Goal: Information Seeking & Learning: Compare options

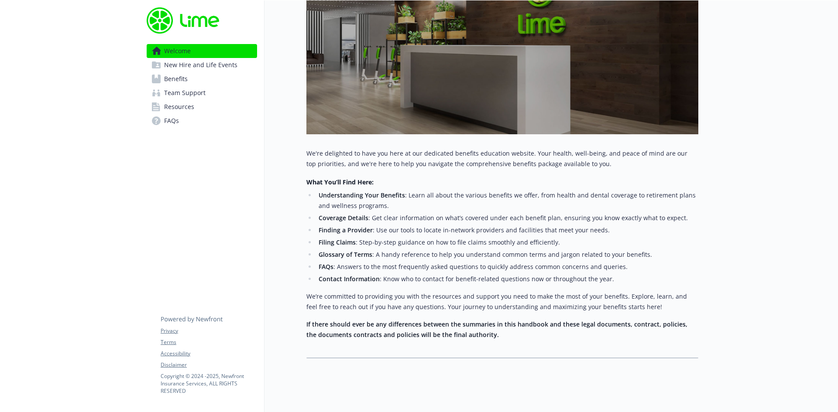
scroll to position [198, 0]
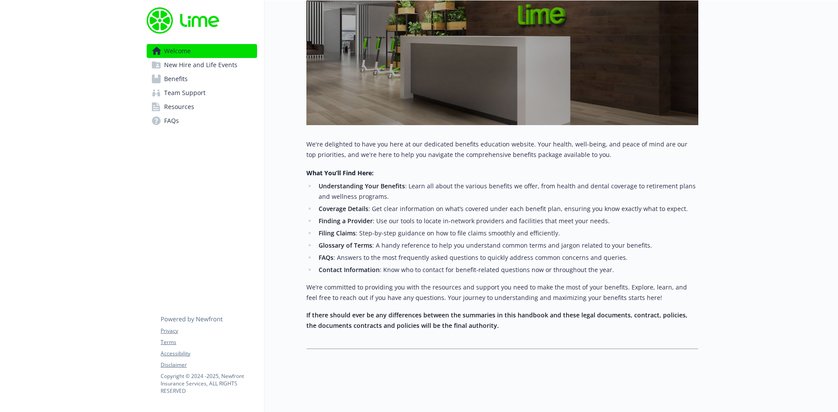
click at [189, 64] on span "New Hire and Life Events" at bounding box center [200, 65] width 73 height 14
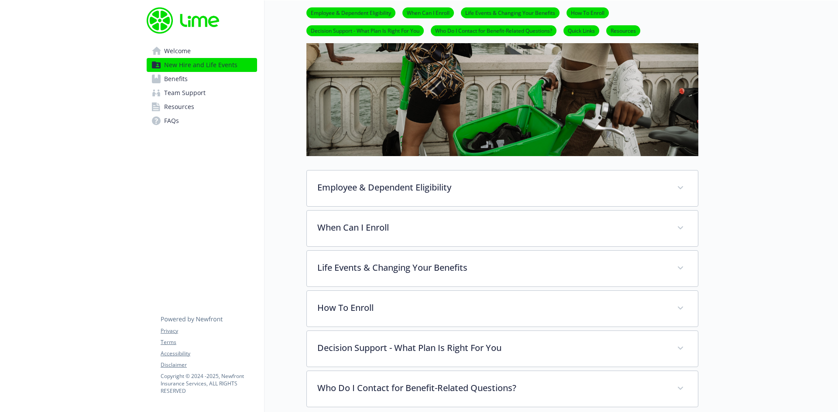
scroll to position [198, 0]
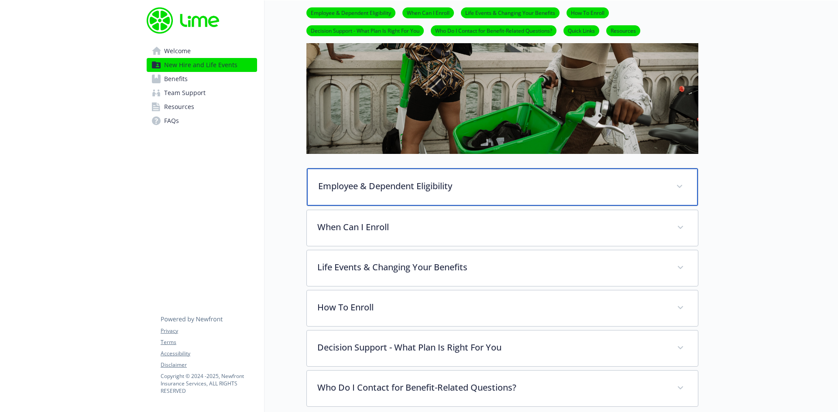
click at [480, 196] on div "Employee & Dependent Eligibility" at bounding box center [502, 187] width 391 height 38
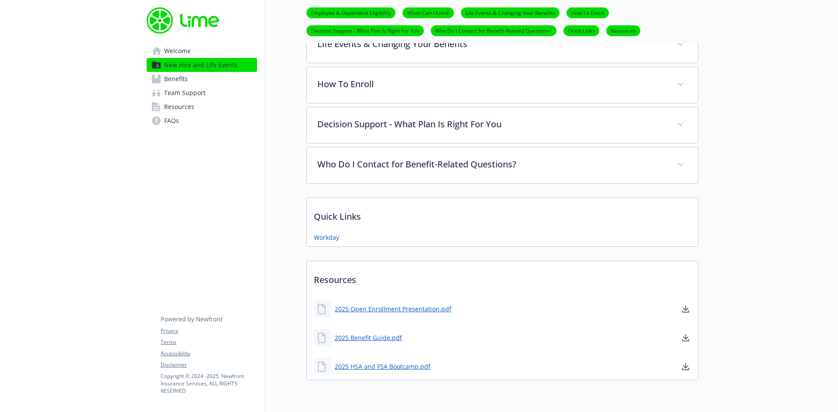
scroll to position [628, 0]
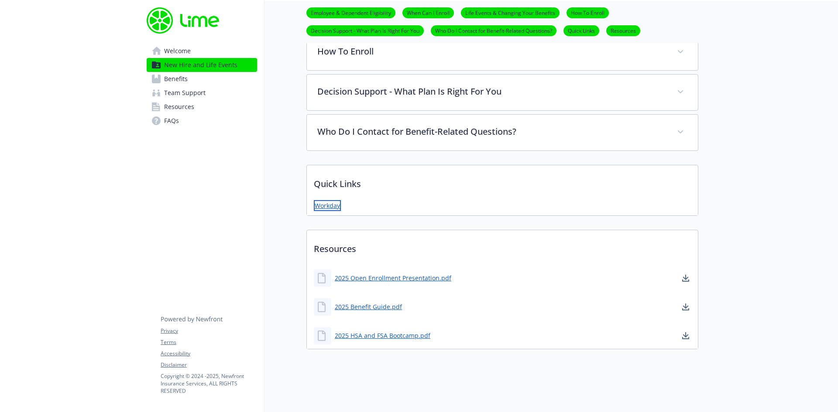
click at [327, 200] on link "Workday" at bounding box center [327, 205] width 27 height 11
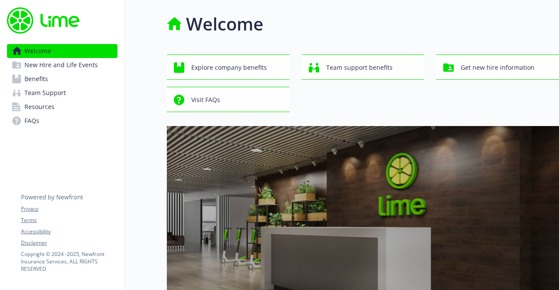
scroll to position [1, 0]
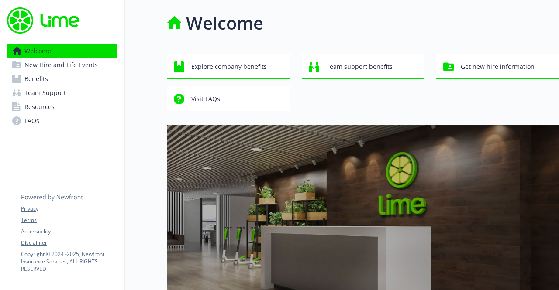
click at [52, 76] on link "Benefits" at bounding box center [62, 79] width 110 height 14
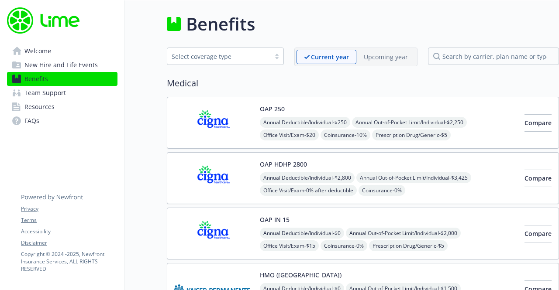
drag, startPoint x: 335, startPoint y: 45, endPoint x: 314, endPoint y: 18, distance: 34.6
click at [314, 18] on div "Benefits" at bounding box center [363, 24] width 392 height 26
drag, startPoint x: 314, startPoint y: 18, endPoint x: 286, endPoint y: 7, distance: 30.4
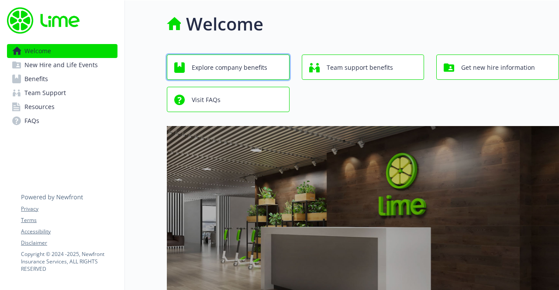
click at [262, 75] on span "Explore company benefits" at bounding box center [229, 67] width 75 height 17
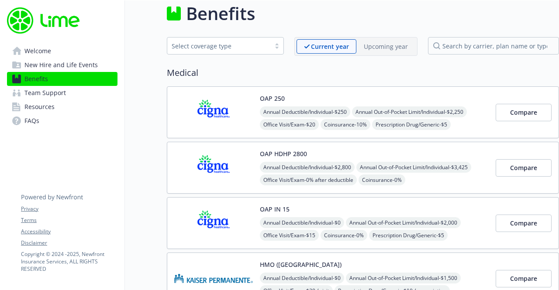
scroll to position [11, 0]
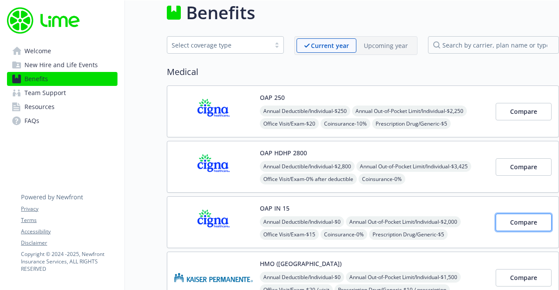
click at [513, 222] on span "Compare" at bounding box center [523, 222] width 27 height 8
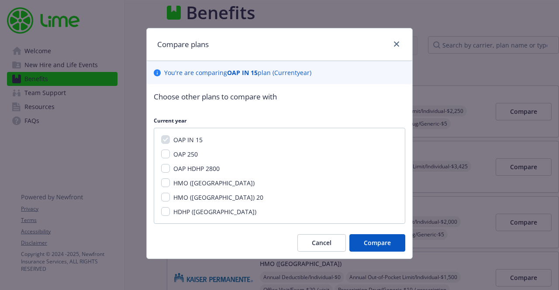
click at [180, 152] on span "OAP 250" at bounding box center [185, 154] width 24 height 8
click at [170, 152] on input "OAP 250" at bounding box center [165, 154] width 9 height 9
checkbox input "true"
click at [187, 165] on span "OAP HDHP 2800" at bounding box center [196, 169] width 46 height 8
click at [170, 165] on input "OAP HDHP 2800" at bounding box center [165, 168] width 9 height 9
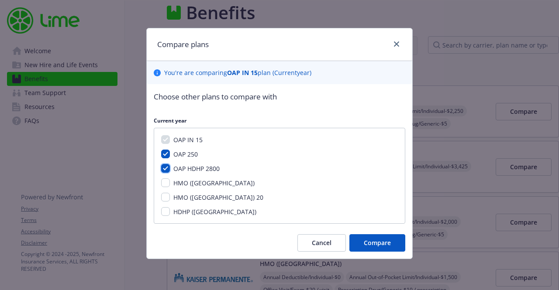
checkbox input "true"
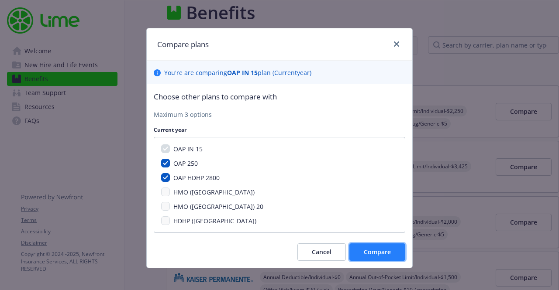
click at [364, 248] on span "Compare" at bounding box center [377, 252] width 27 height 8
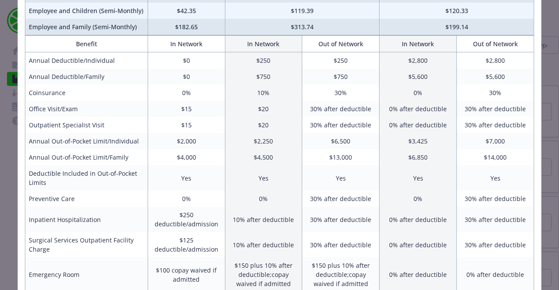
scroll to position [0, 0]
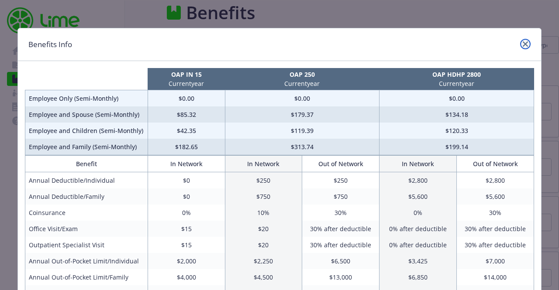
click at [522, 44] on icon "close" at bounding box center [524, 43] width 5 height 5
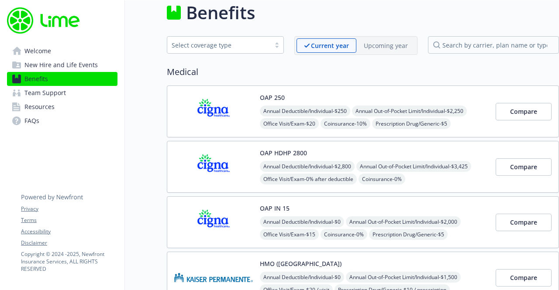
click at [220, 216] on img at bounding box center [213, 222] width 79 height 37
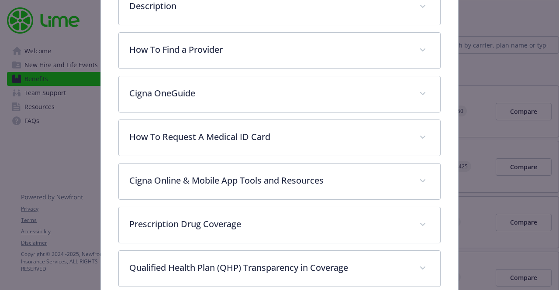
scroll to position [270, 0]
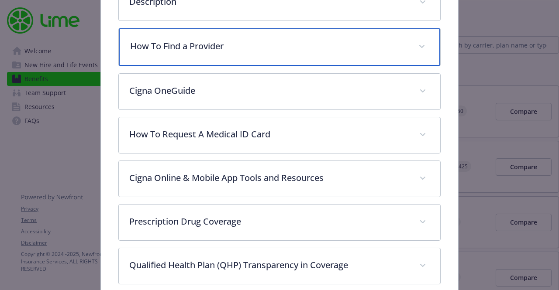
click at [304, 40] on p "How To Find a Provider" at bounding box center [268, 46] width 277 height 13
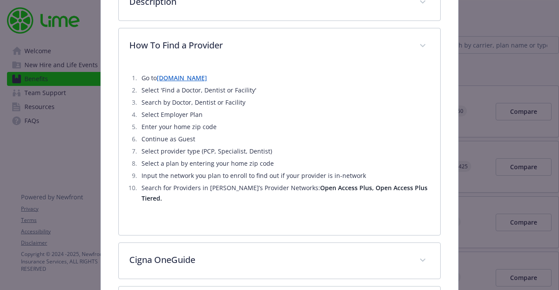
click at [173, 75] on link "Cigna.com" at bounding box center [182, 78] width 50 height 8
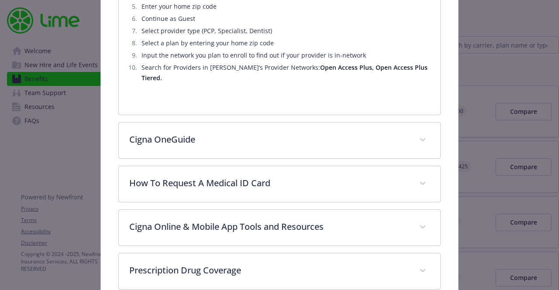
scroll to position [390, 0]
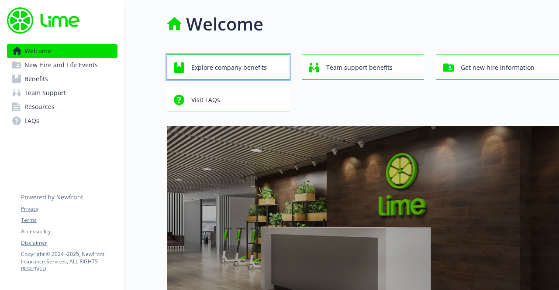
click at [225, 62] on span "Explore company benefits" at bounding box center [228, 67] width 75 height 17
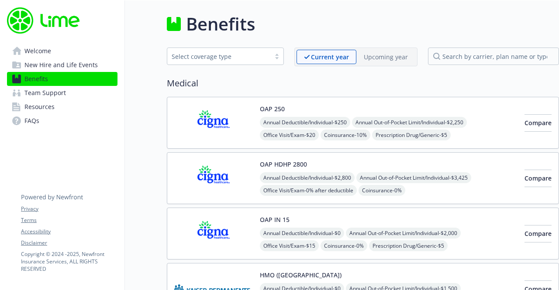
click at [225, 59] on div "Select coverage type" at bounding box center [218, 56] width 94 height 9
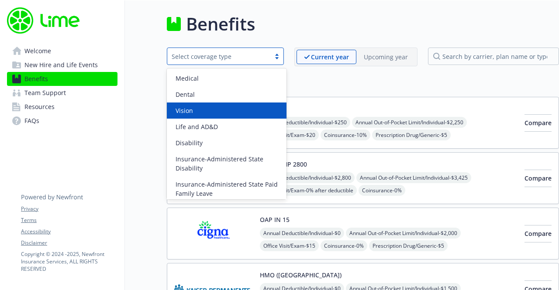
click at [202, 110] on div "Vision" at bounding box center [226, 110] width 109 height 9
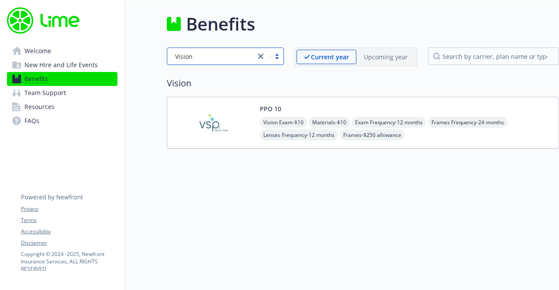
click at [213, 129] on img at bounding box center [213, 122] width 79 height 37
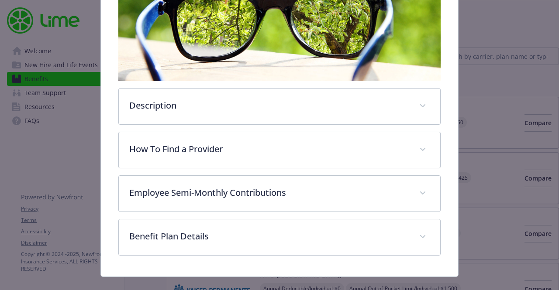
scroll to position [178, 0]
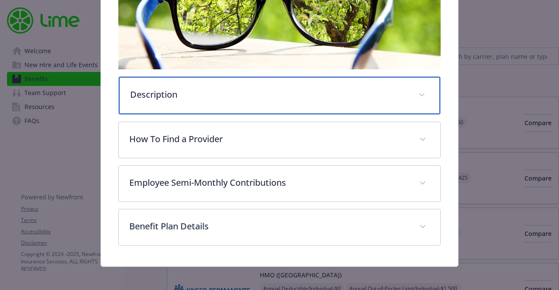
click at [182, 99] on div "Description" at bounding box center [279, 96] width 321 height 38
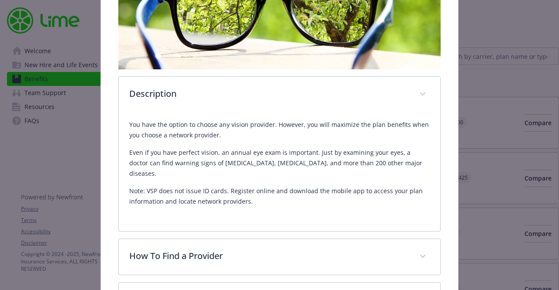
click at [189, 226] on div "Description You have the option to choose any vision provider. However, you wil…" at bounding box center [279, 166] width 322 height 394
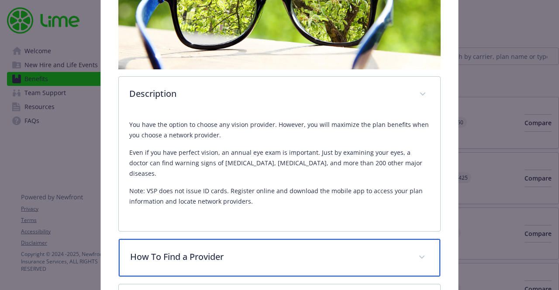
click at [193, 239] on div "How To Find a Provider" at bounding box center [279, 258] width 321 height 38
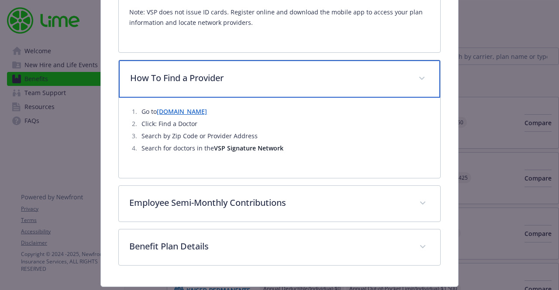
scroll to position [368, 0]
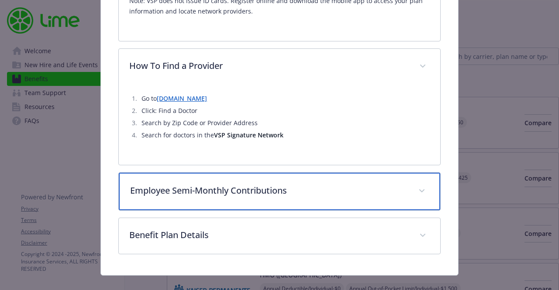
click at [231, 184] on p "Employee Semi-Monthly Contributions" at bounding box center [268, 190] width 277 height 13
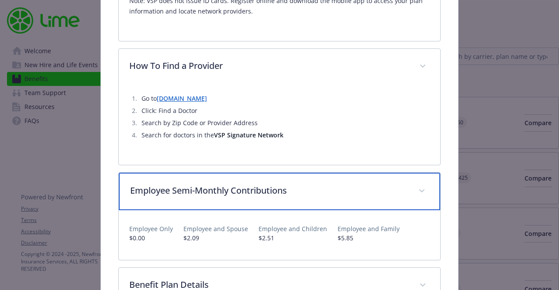
scroll to position [418, 0]
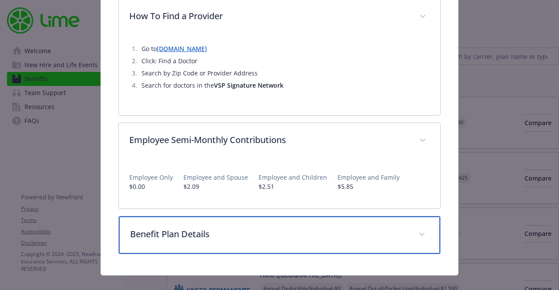
click at [218, 228] on p "Benefit Plan Details" at bounding box center [268, 234] width 277 height 13
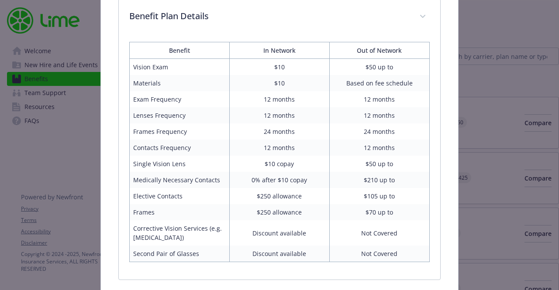
scroll to position [635, 0]
drag, startPoint x: 270, startPoint y: 185, endPoint x: 252, endPoint y: 184, distance: 17.9
click at [252, 189] on td "$250 allowance" at bounding box center [280, 197] width 100 height 16
click at [276, 205] on td "$250 allowance" at bounding box center [280, 213] width 100 height 16
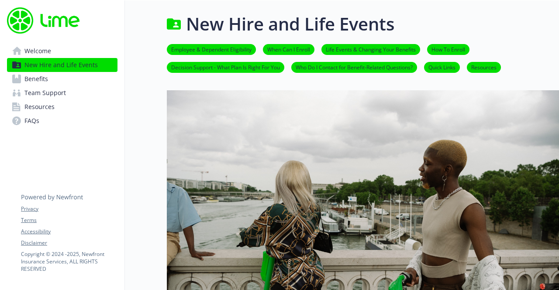
scroll to position [624, 0]
